Goal: Information Seeking & Learning: Learn about a topic

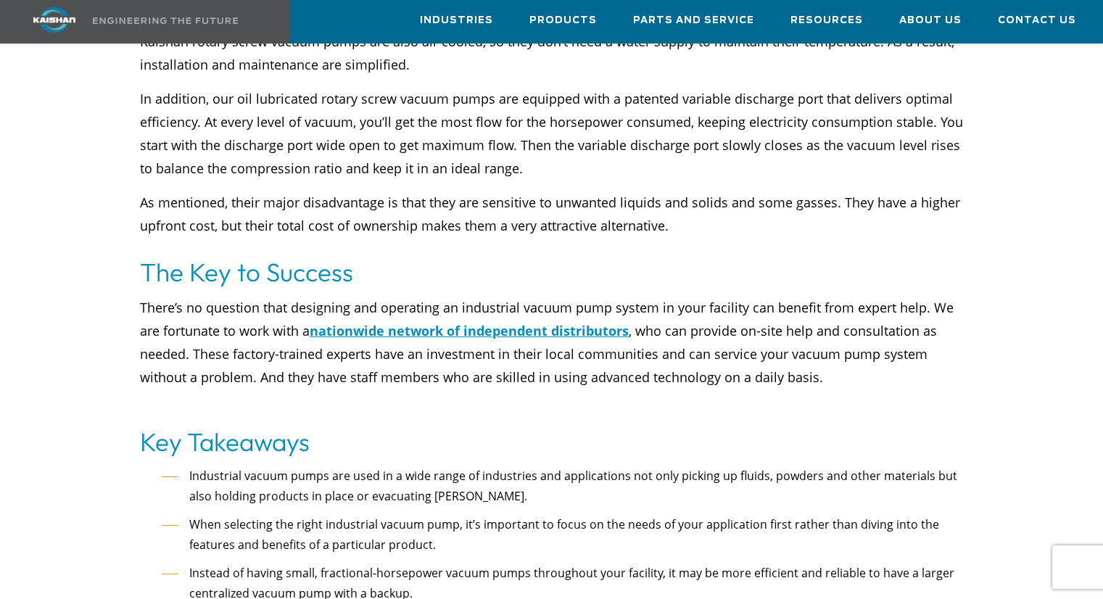
scroll to position [4810, 0]
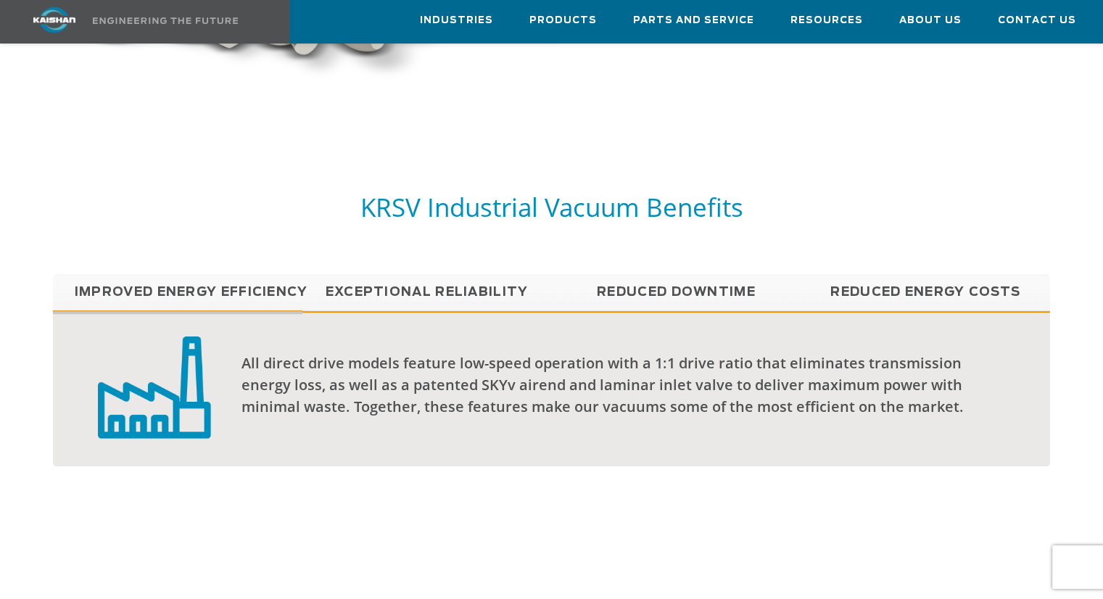
scroll to position [1023, 0]
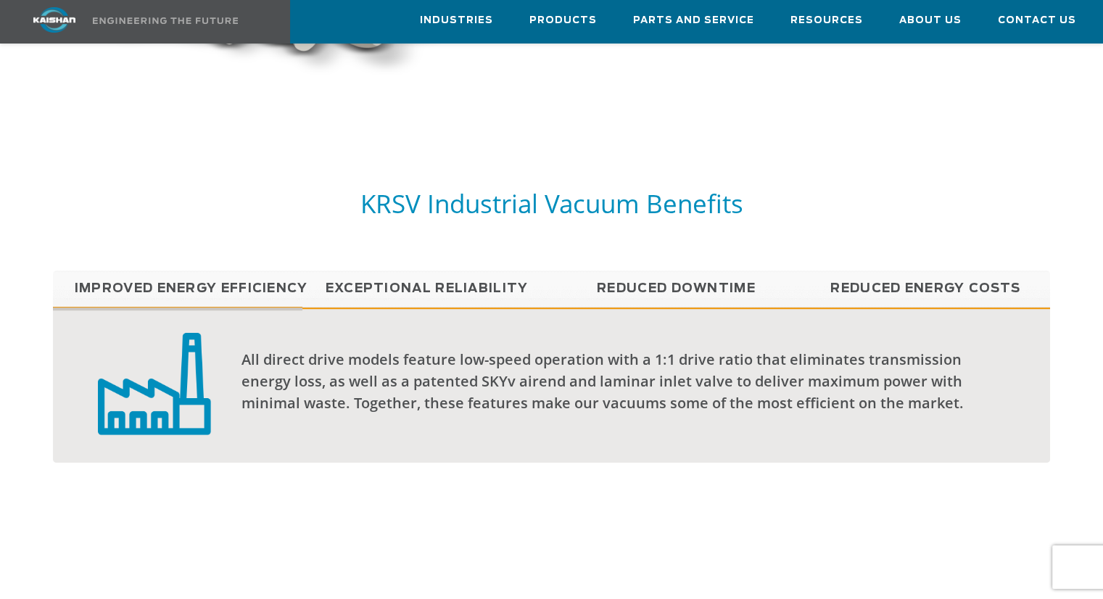
click at [488, 270] on link "Exceptional reliability" at bounding box center [426, 288] width 249 height 36
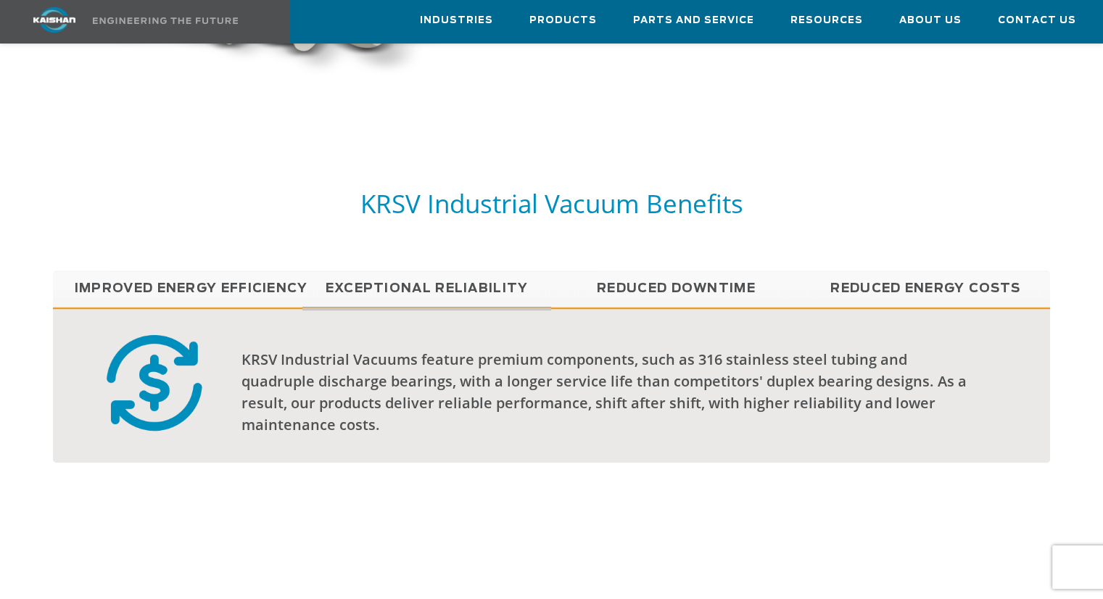
click at [668, 270] on link "Reduced Downtime" at bounding box center [675, 288] width 249 height 36
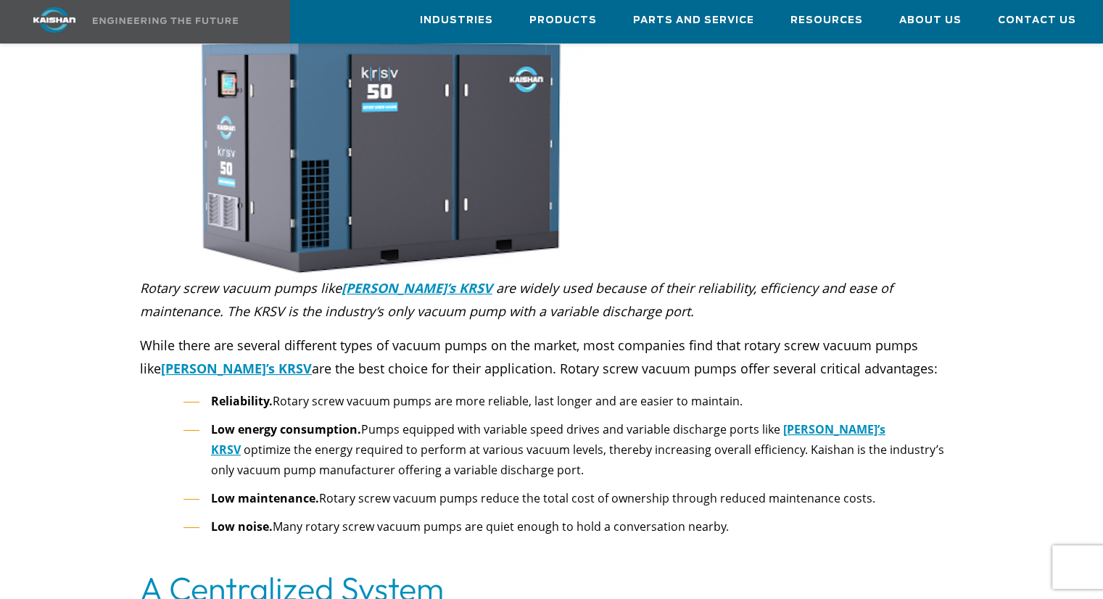
scroll to position [5524, 0]
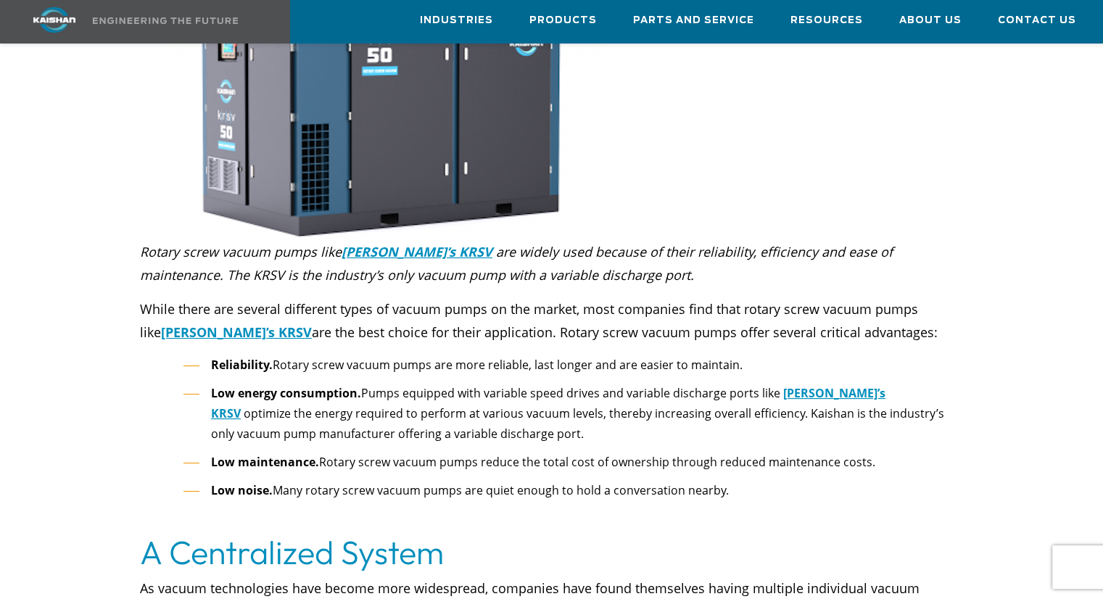
drag, startPoint x: 739, startPoint y: 426, endPoint x: 136, endPoint y: 187, distance: 648.8
click at [136, 244] on div "Rotary screw vacuum pumps like [PERSON_NAME]’s KRSV are widely used because of …" at bounding box center [551, 388] width 840 height 289
copy div "Loremi dolor sitame conse adip Elitsed’d EIUS tem incidi utla etdolor ma aliqu …"
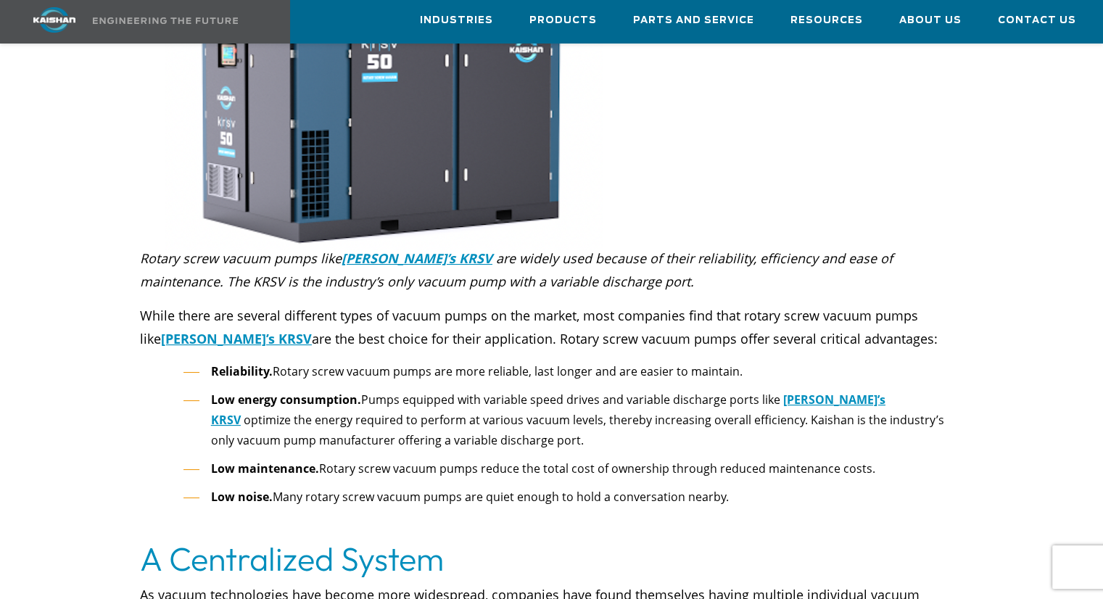
scroll to position [5516, 0]
click at [568, 487] on li "Low noise. Many rotary screw vacuum pumps are quiet enough to hold a conversati…" at bounding box center [572, 507] width 779 height 41
drag, startPoint x: 732, startPoint y: 429, endPoint x: 142, endPoint y: 257, distance: 614.8
click at [142, 257] on div "Rotary screw vacuum pumps like Kaishan’s KRSV are widely used because of their …" at bounding box center [551, 393] width 823 height 292
copy div "While there are several different types of vacuum pumps on the market, most com…"
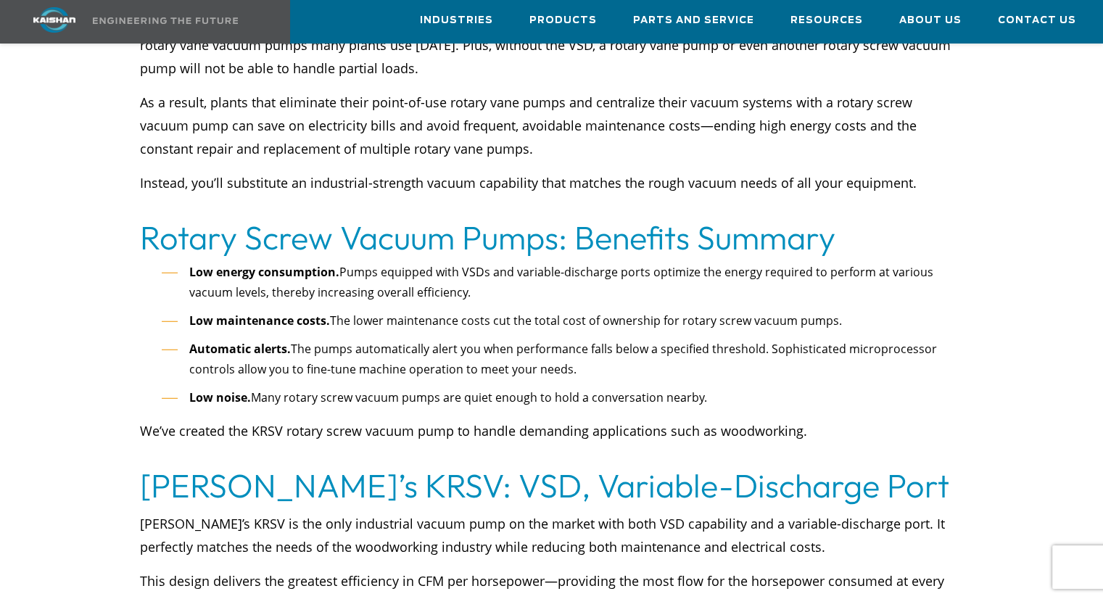
scroll to position [3867, 0]
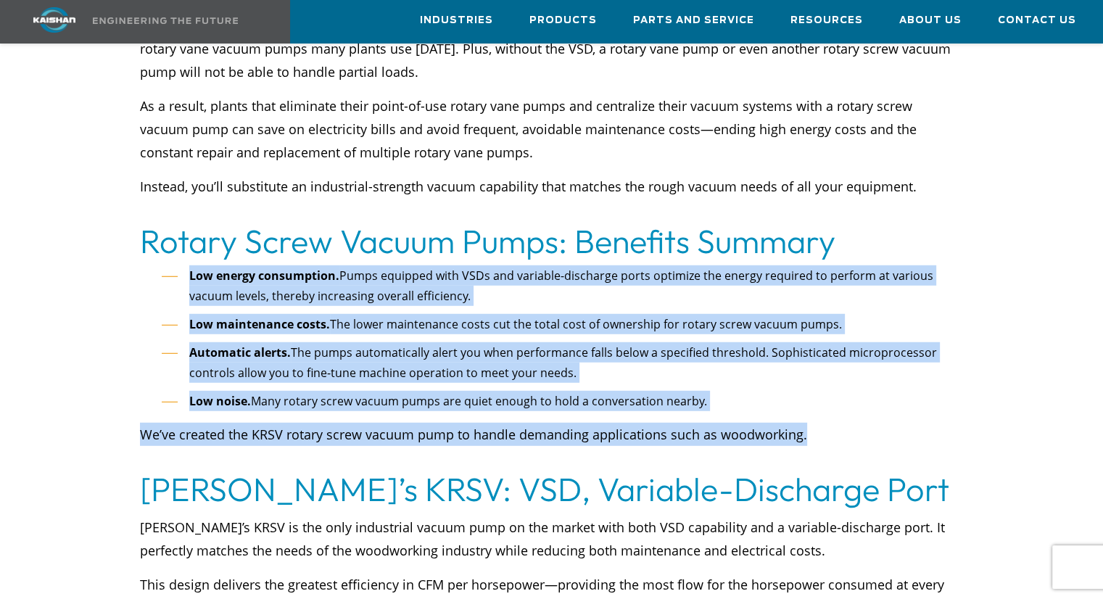
drag, startPoint x: 801, startPoint y: 383, endPoint x: 185, endPoint y: 229, distance: 635.0
click at [185, 265] on div "Low energy consumption. Pumps equipped with VSDs and variable-discharge ports o…" at bounding box center [551, 367] width 823 height 204
copy div "Low energy consumption. Pumps equipped with VSDs and variable-discharge ports o…"
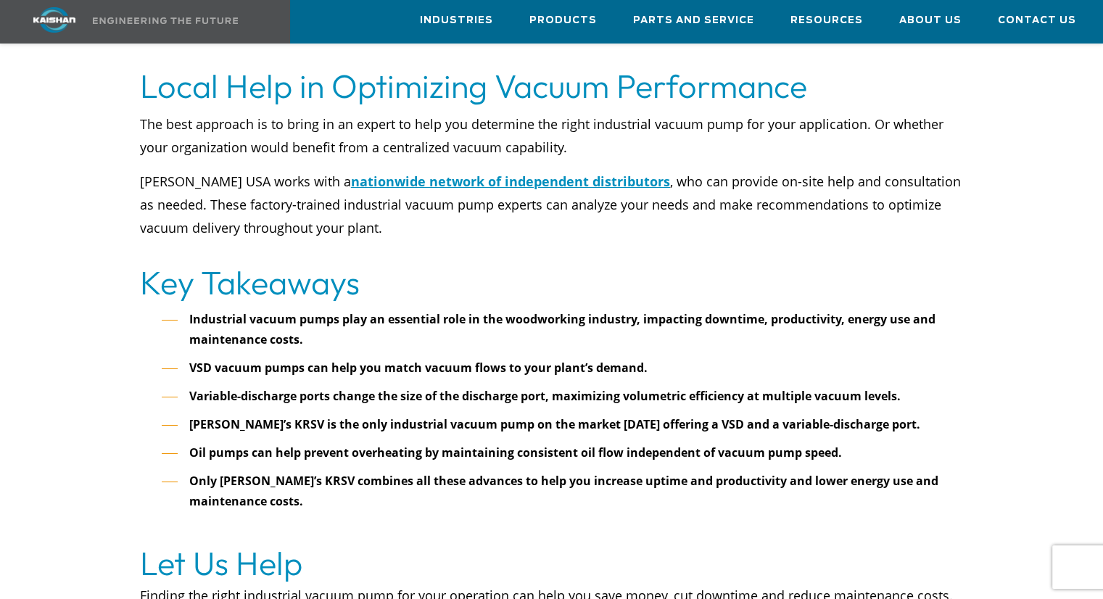
scroll to position [5211, 0]
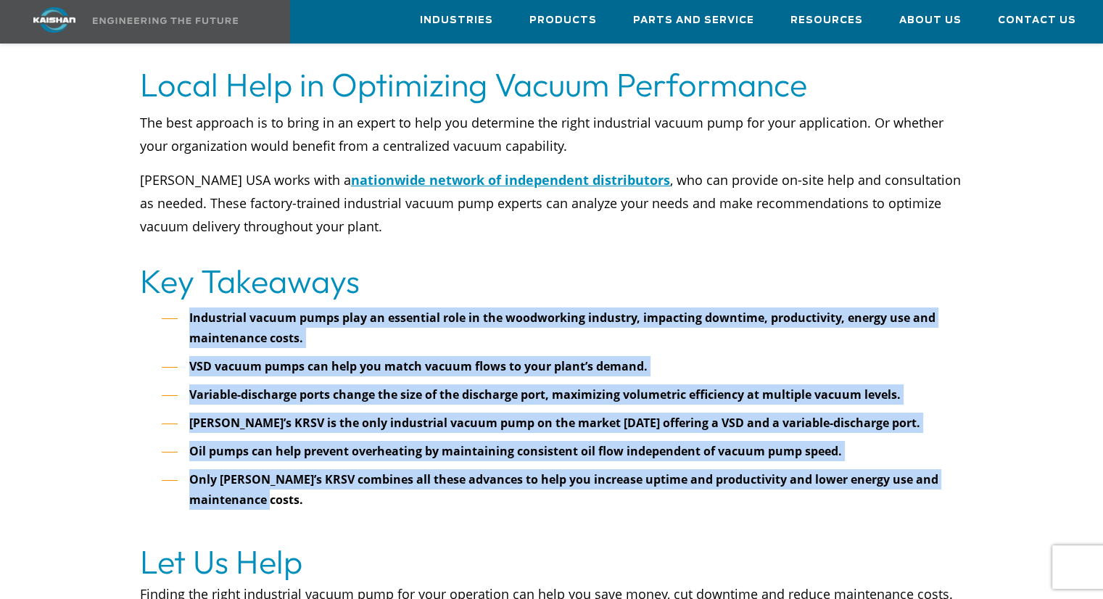
drag, startPoint x: 309, startPoint y: 449, endPoint x: 191, endPoint y: 267, distance: 216.9
click at [191, 307] on ul "Industrial vacuum pumps play an essential role in the woodworking industry, imp…" at bounding box center [562, 418] width 801 height 223
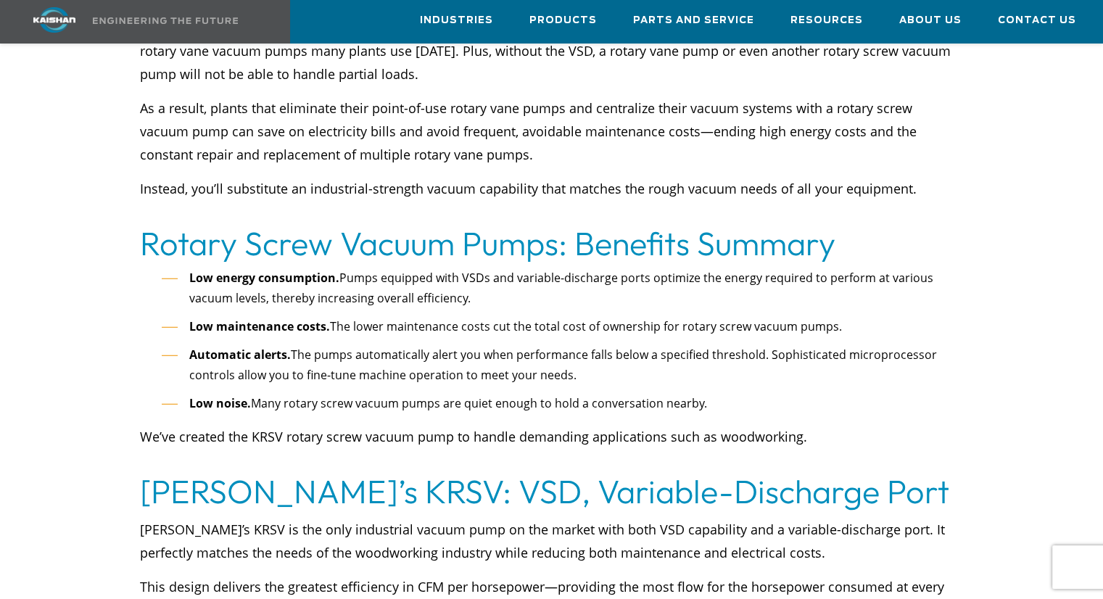
scroll to position [3865, 0]
click at [273, 425] on p "We’ve created the KRSV rotary screw vacuum pump to handle demanding application…" at bounding box center [551, 448] width 823 height 46
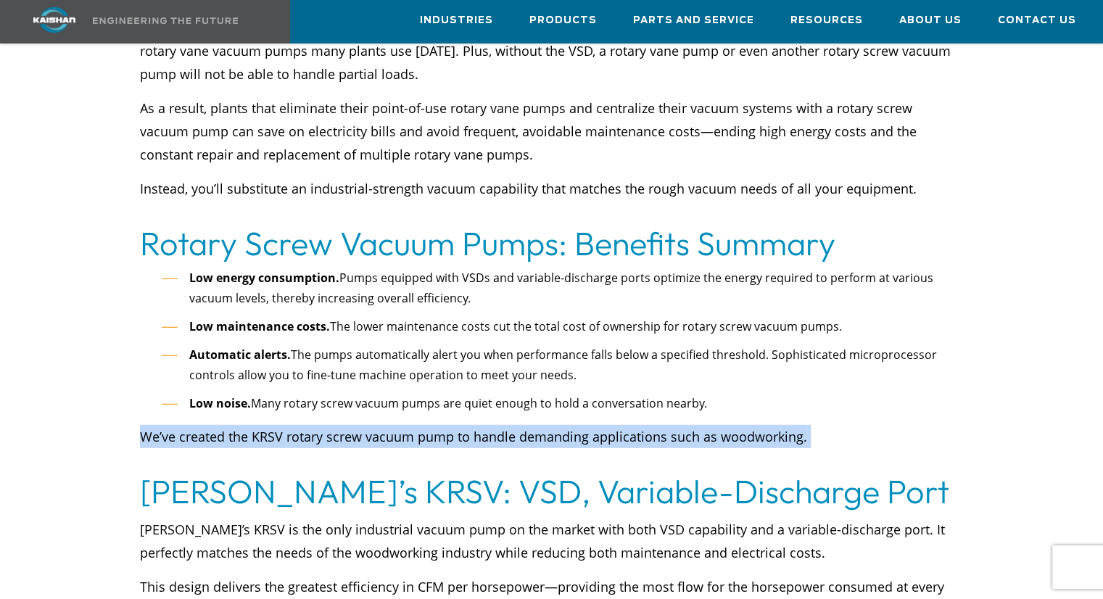
click at [273, 425] on p "We’ve created the KRSV rotary screw vacuum pump to handle demanding application…" at bounding box center [551, 448] width 823 height 46
copy p "We’ve created the KRSV rotary screw vacuum pump to handle demanding application…"
click at [439, 425] on p "We’ve created the KRSV rotary screw vacuum pump to handle demanding application…" at bounding box center [551, 448] width 823 height 46
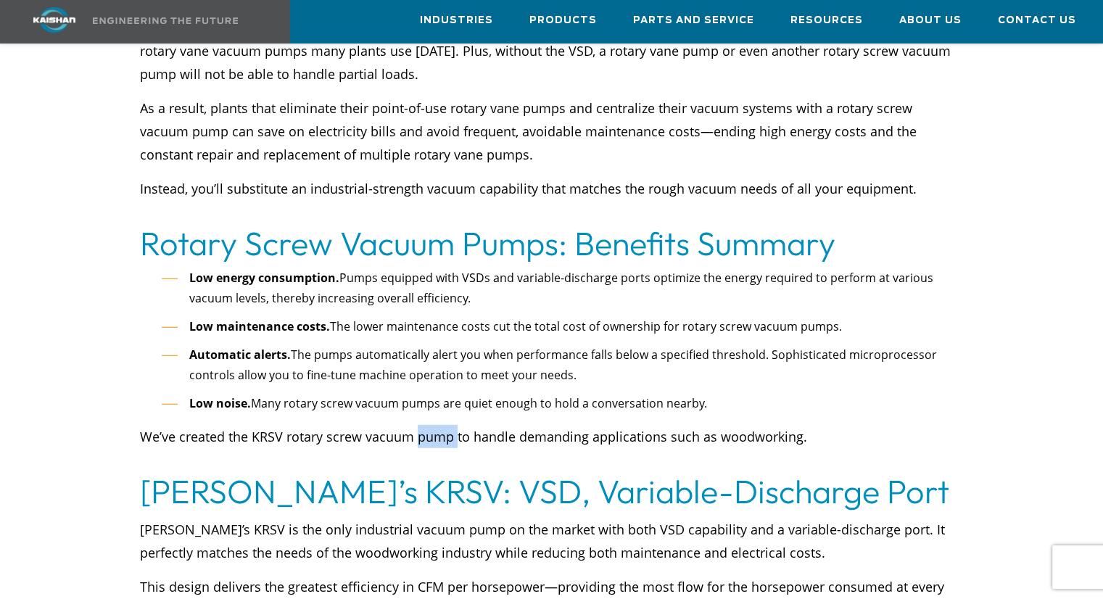
click at [439, 425] on p "We’ve created the KRSV rotary screw vacuum pump to handle demanding application…" at bounding box center [551, 448] width 823 height 46
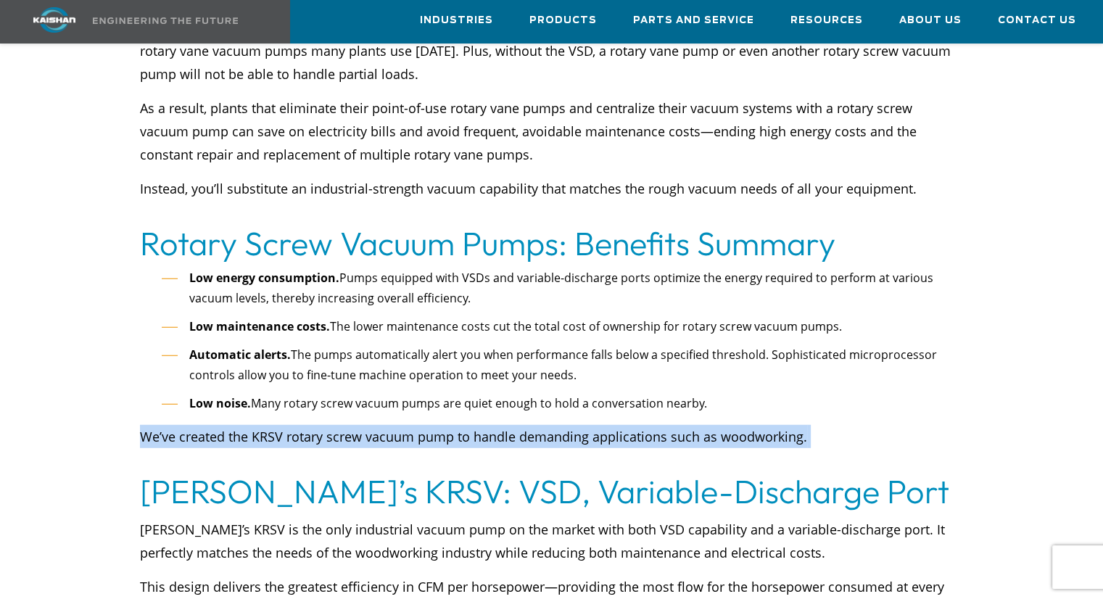
click at [439, 425] on p "We’ve created the KRSV rotary screw vacuum pump to handle demanding application…" at bounding box center [551, 448] width 823 height 46
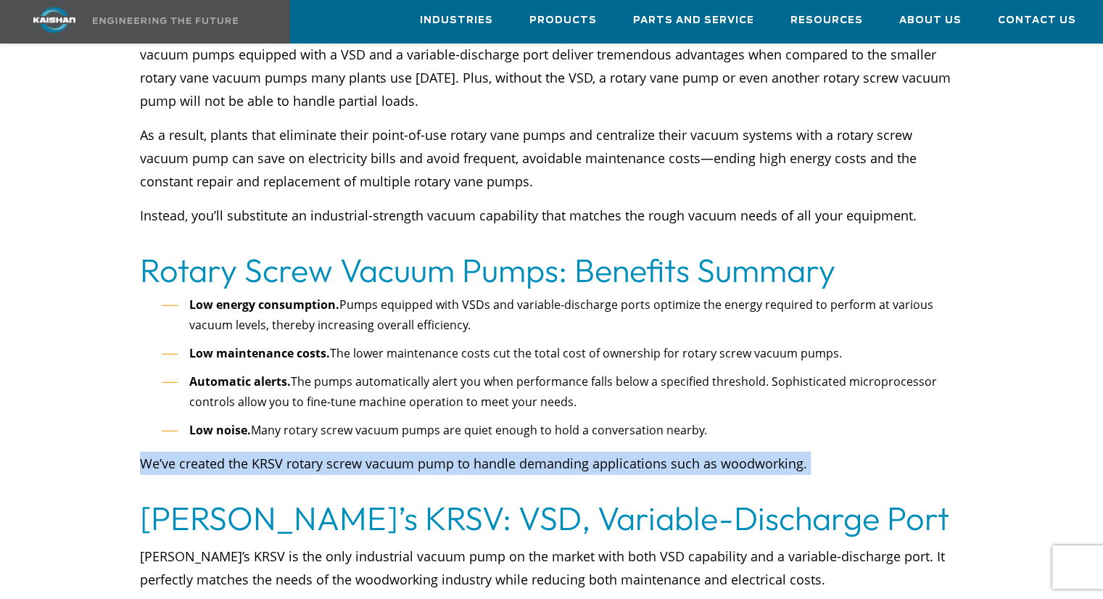
scroll to position [3838, 0]
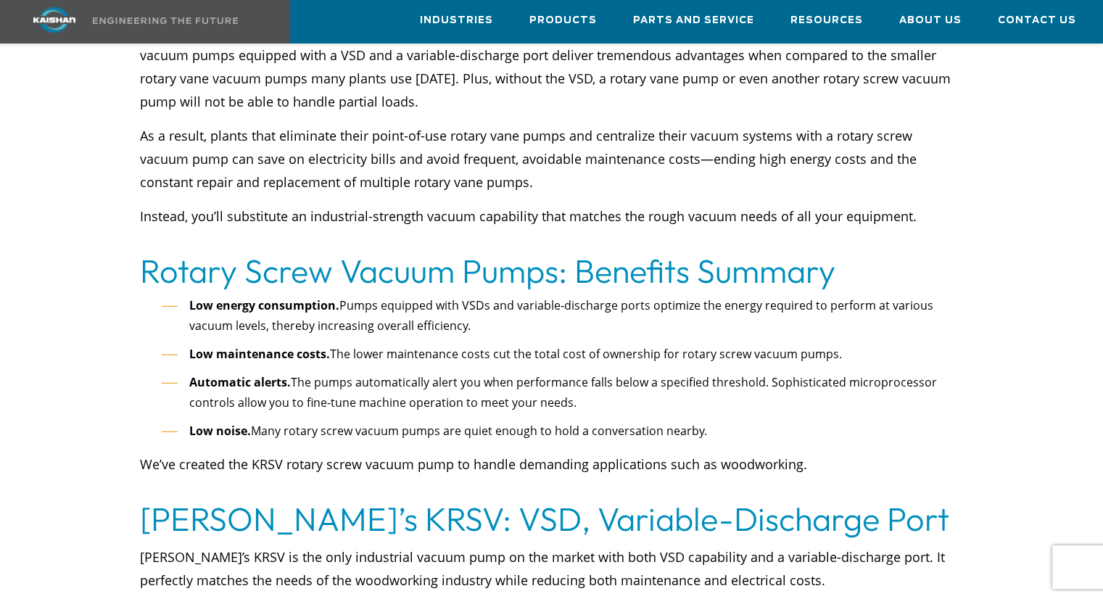
click at [452, 372] on li "Automatic alerts. The pumps automatically alert you when performance falls belo…" at bounding box center [562, 392] width 801 height 41
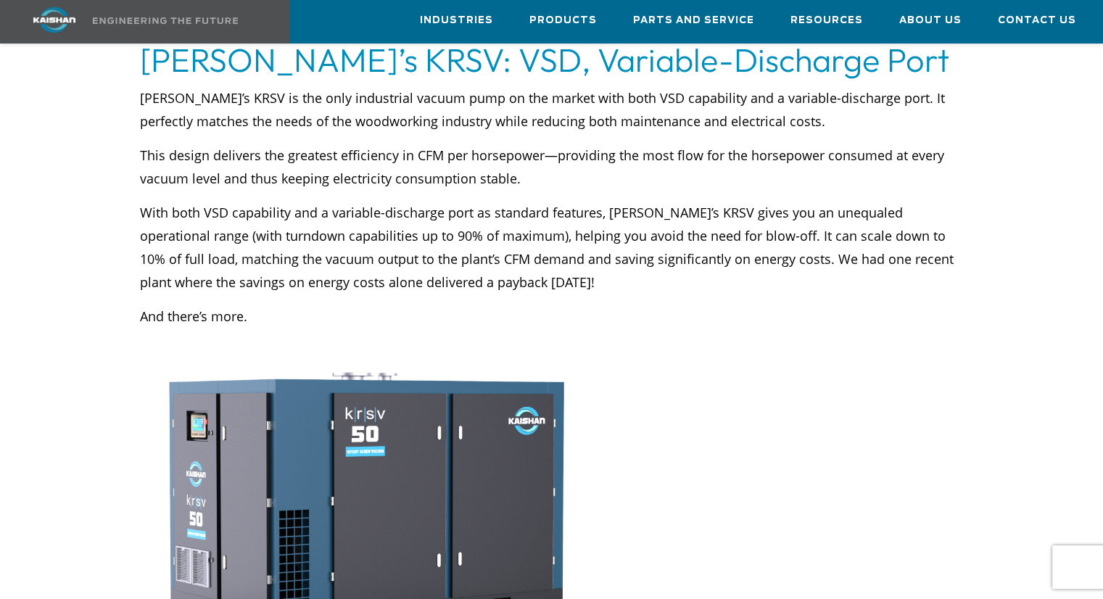
scroll to position [4199, 0]
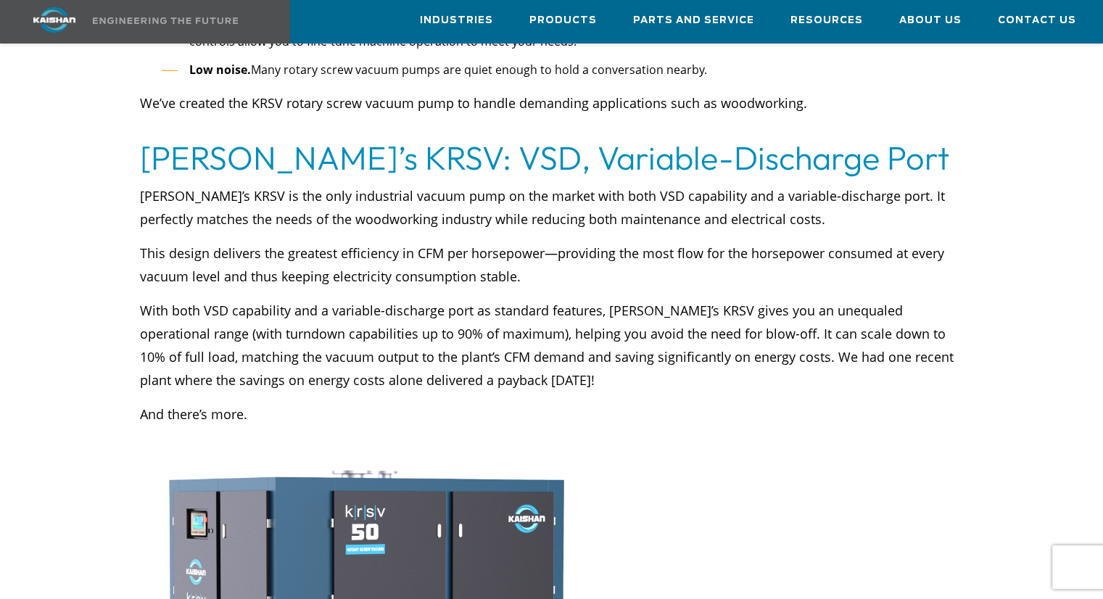
click at [581, 320] on p "With both VSD capability and a variable-discharge port as standard features, Ka…" at bounding box center [551, 345] width 823 height 93
drag, startPoint x: 573, startPoint y: 335, endPoint x: 138, endPoint y: 152, distance: 472.0
click at [138, 180] on div "Kaishan’s KRSV is the only industrial vacuum pump on the market with both VSD c…" at bounding box center [551, 314] width 840 height 268
copy div "Kaishan’s KRSV is the only industrial vacuum pump on the market with both VSD c…"
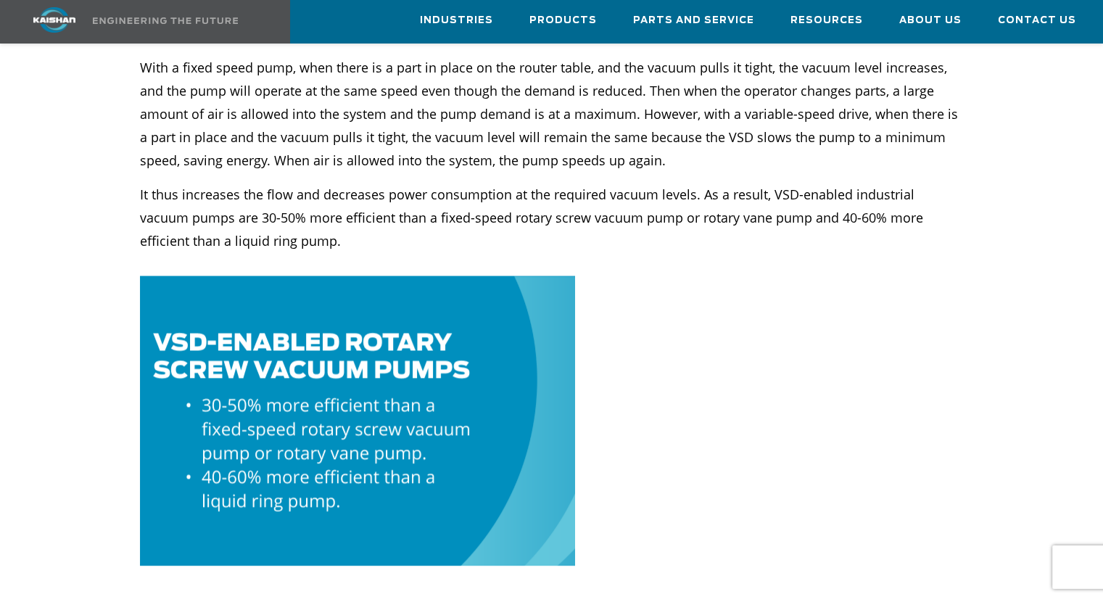
scroll to position [1688, 0]
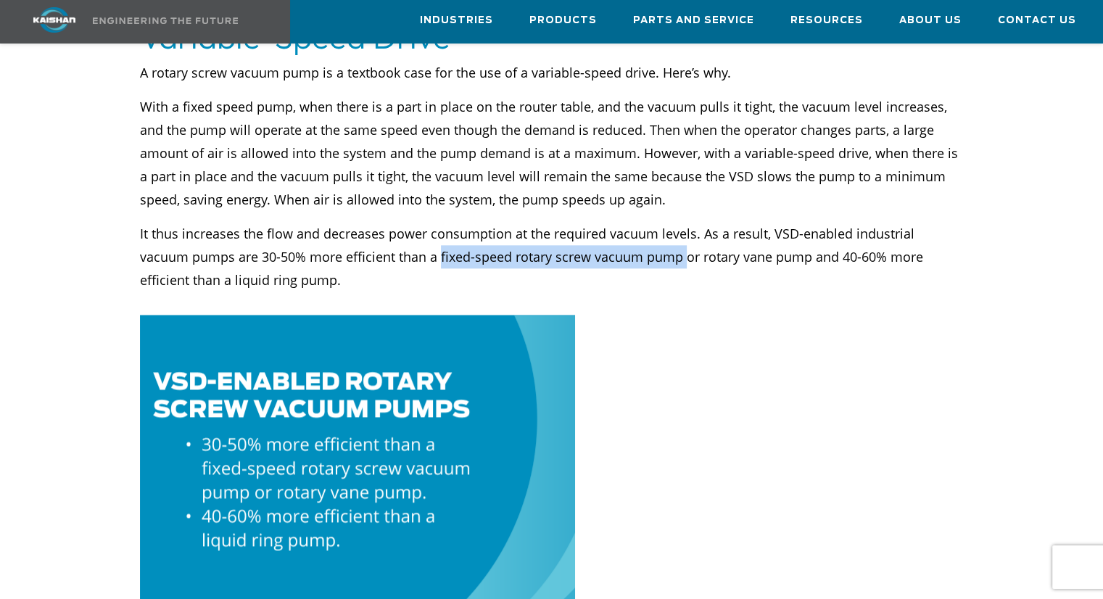
drag, startPoint x: 386, startPoint y: 231, endPoint x: 628, endPoint y: 236, distance: 242.9
click at [628, 236] on p "It thus increases the flow and decreases power consumption at the required vacu…" at bounding box center [551, 268] width 823 height 93
copy p "fixed-speed rotary screw vacuum pump"
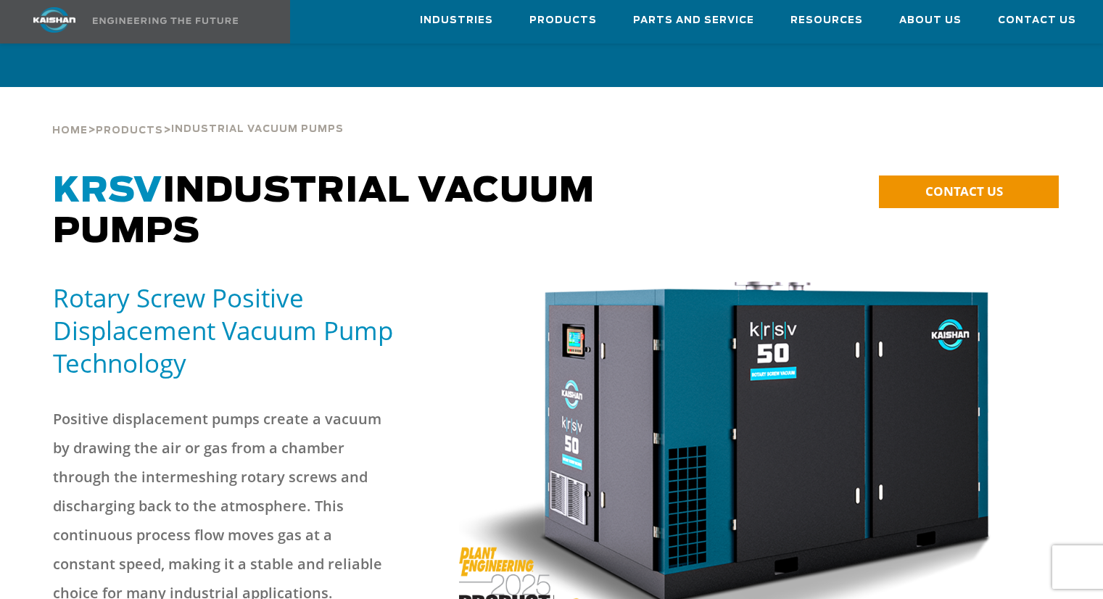
scroll to position [59, 0]
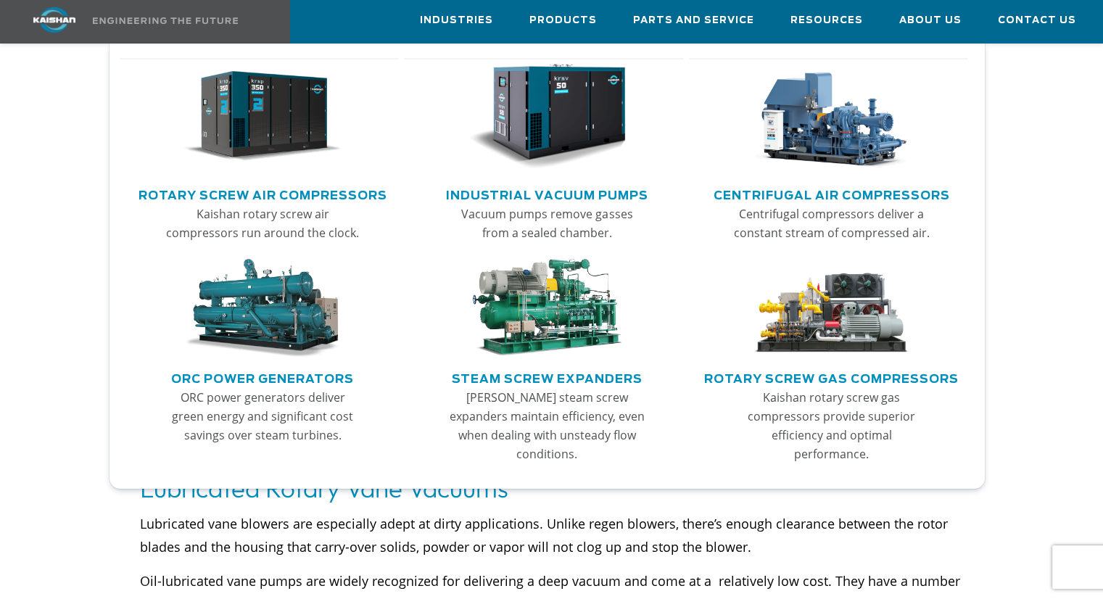
scroll to position [3250, 0]
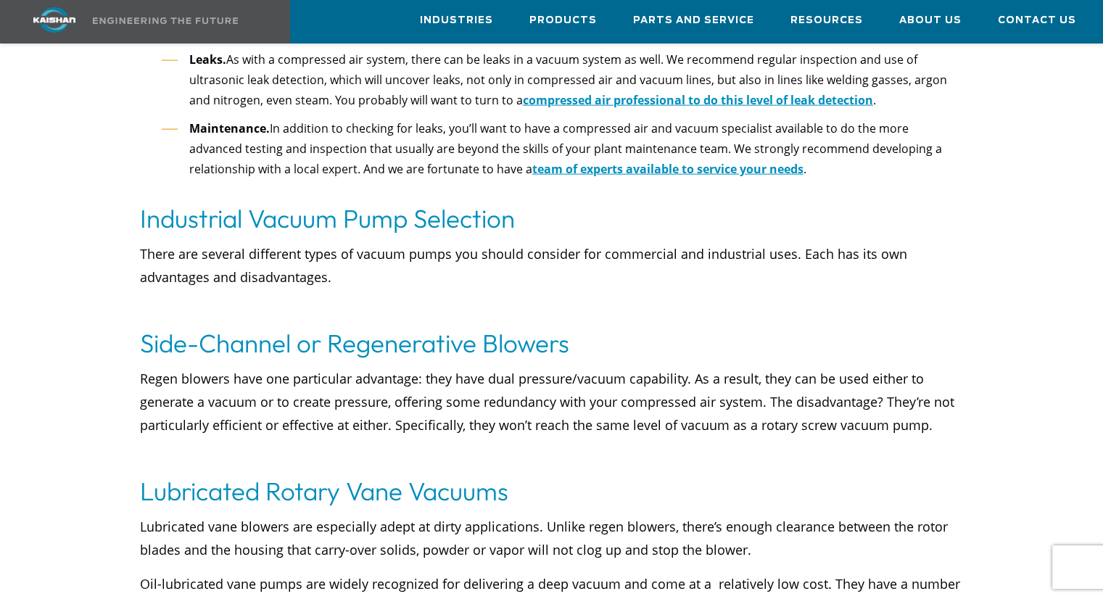
click at [770, 531] on p "Lubricated vane blowers are especially adept at dirty applications. Unlike rege…" at bounding box center [551, 538] width 823 height 46
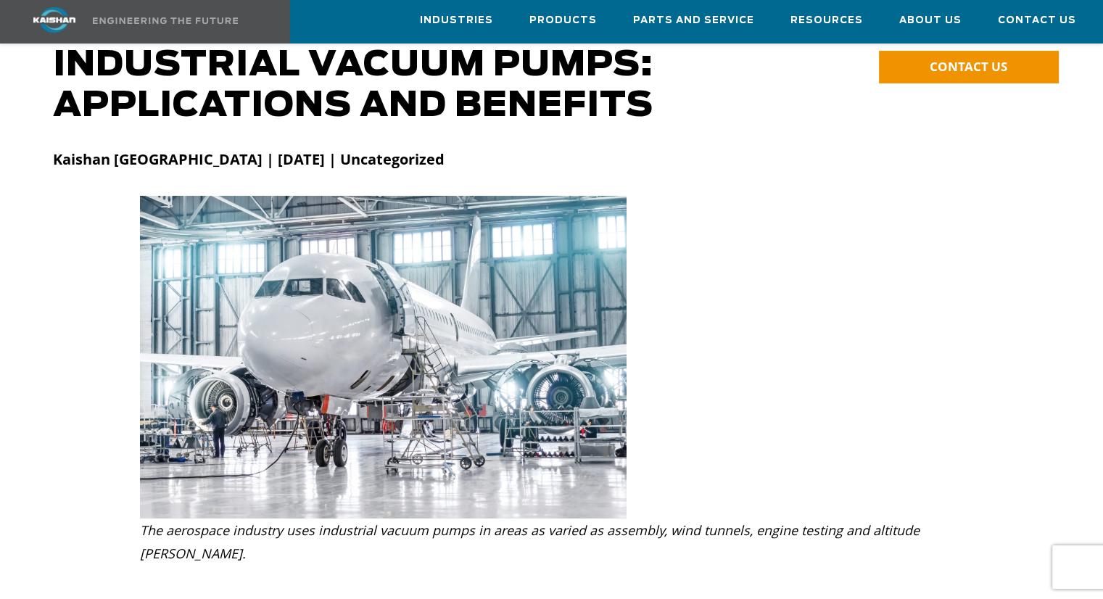
scroll to position [0, 0]
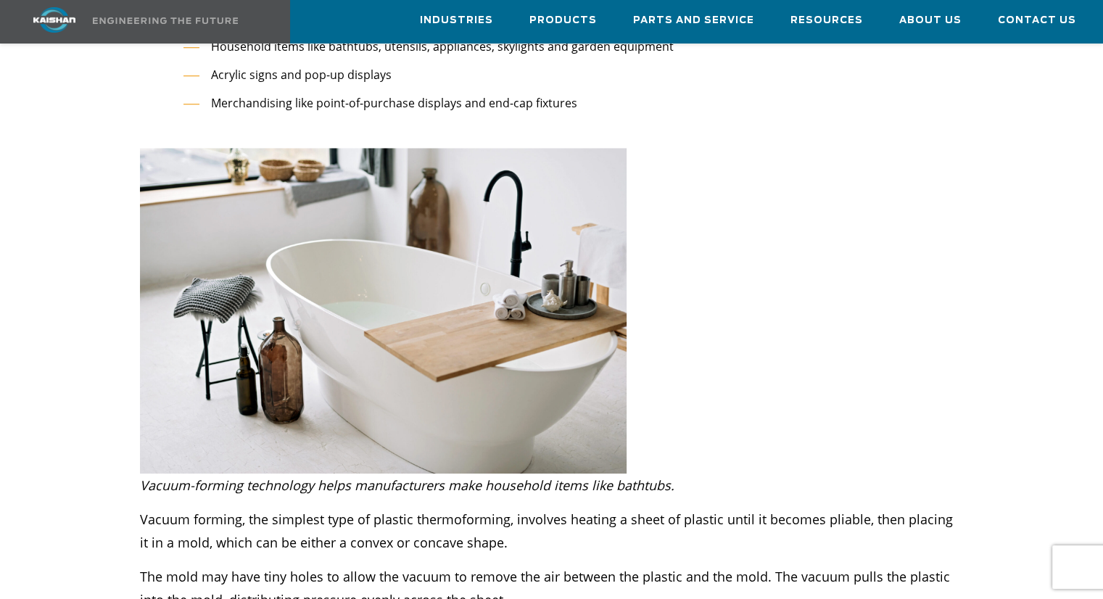
scroll to position [1277, 0]
